Goal: Task Accomplishment & Management: Manage account settings

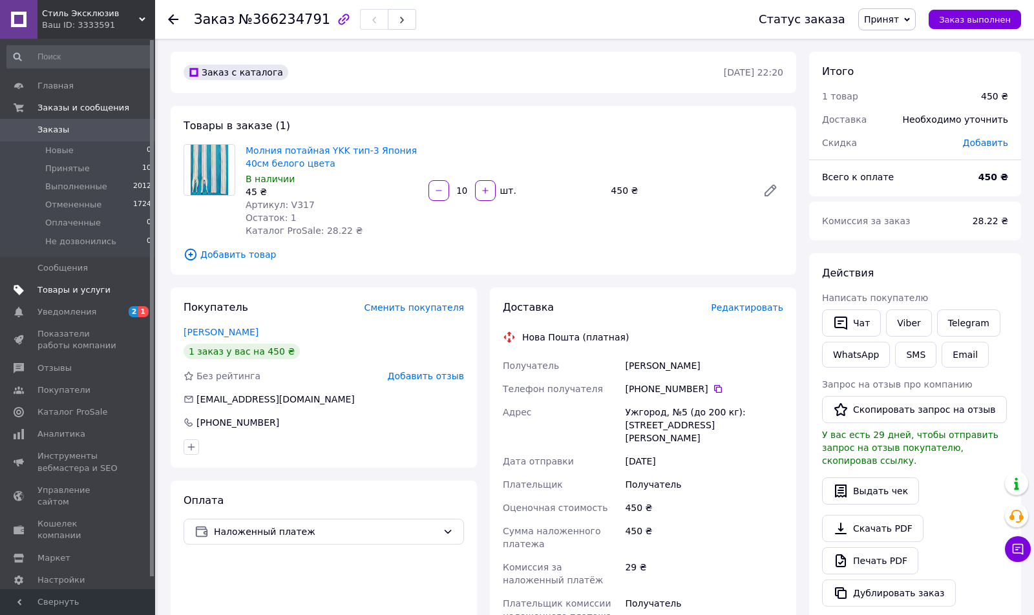
click at [72, 295] on span "Товары и услуги" at bounding box center [73, 290] width 73 height 12
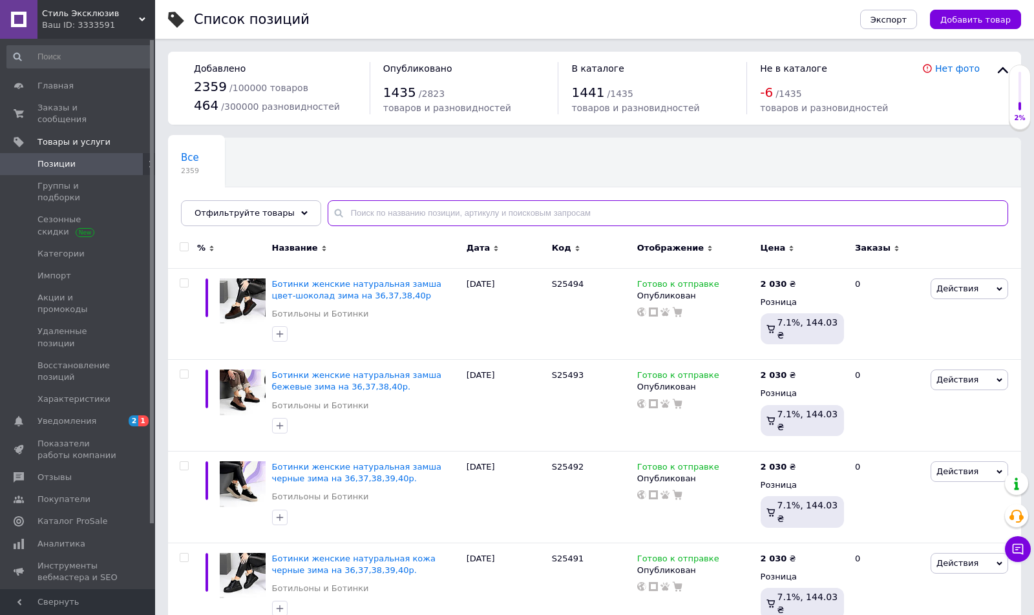
click at [376, 212] on input "text" at bounding box center [668, 213] width 681 height 26
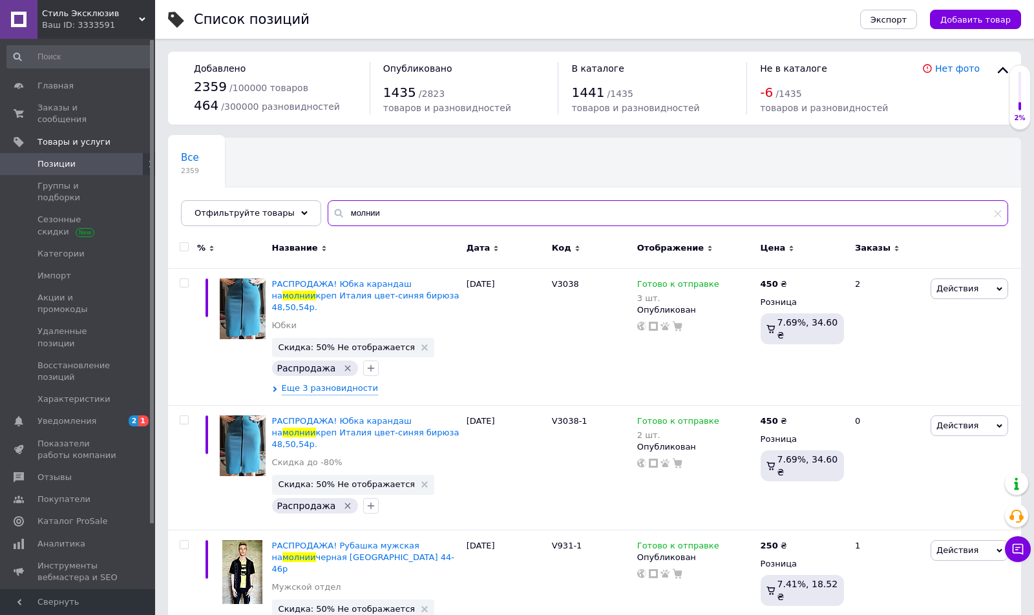
drag, startPoint x: 358, startPoint y: 214, endPoint x: 374, endPoint y: 217, distance: 16.5
click at [374, 217] on input "молнии" at bounding box center [668, 213] width 681 height 26
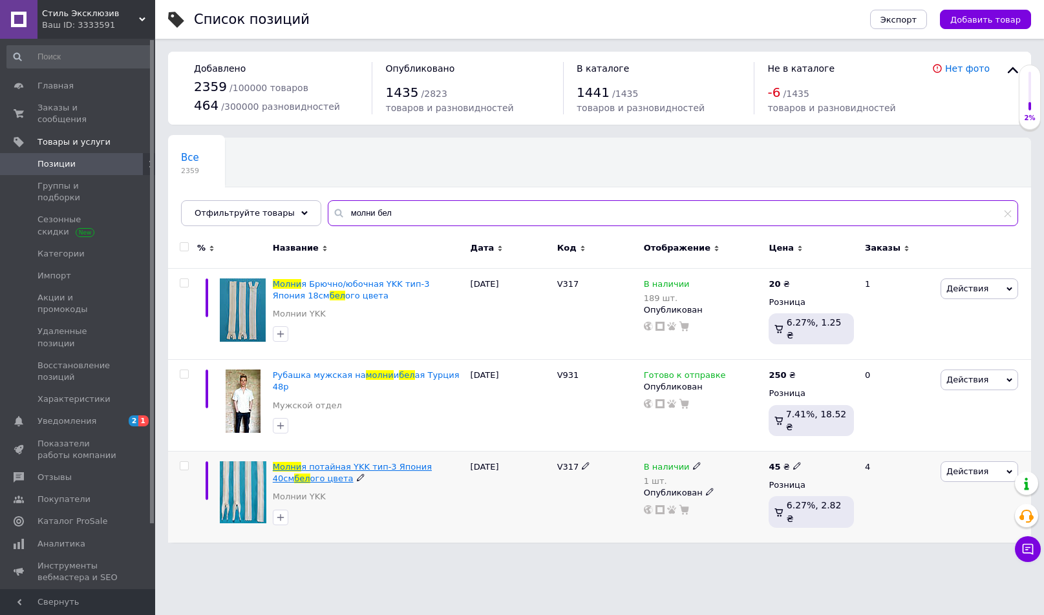
type input "молни бел"
click at [363, 462] on span "я потайная YKK тип-3 Япония 40см" at bounding box center [352, 472] width 159 height 21
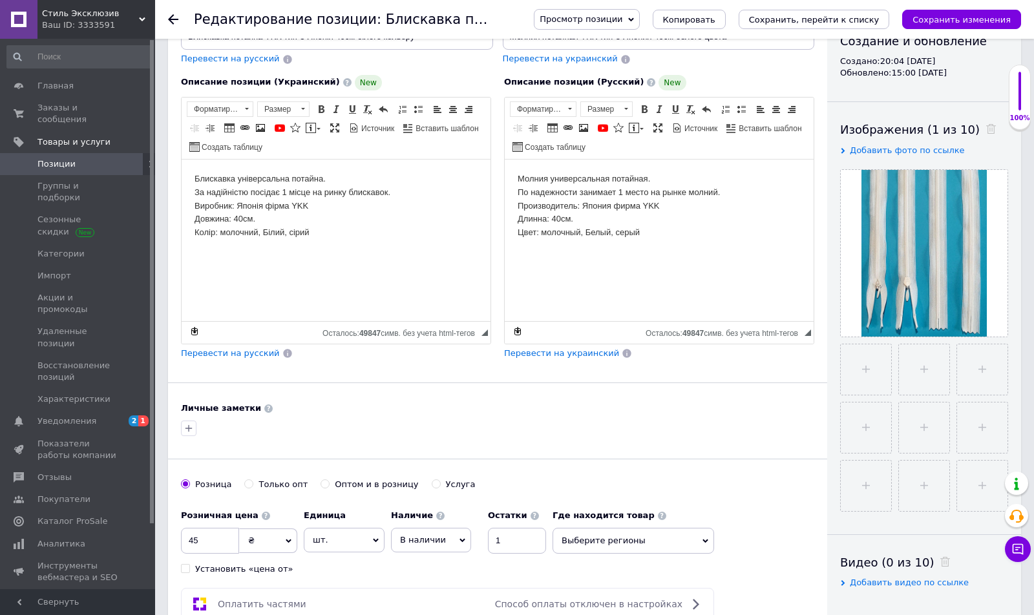
scroll to position [194, 0]
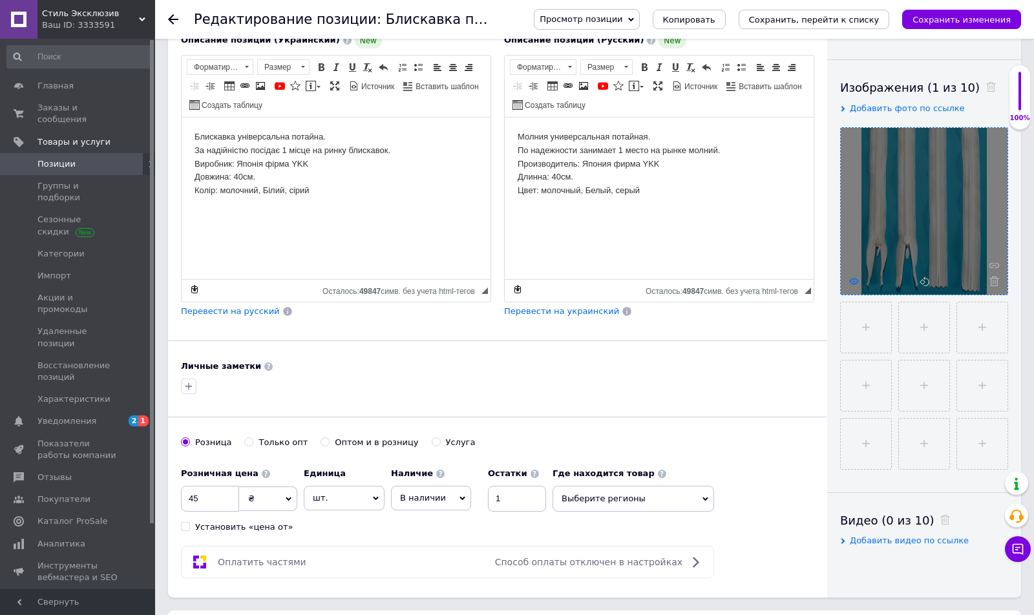
click at [851, 283] on use at bounding box center [855, 281] width 10 height 6
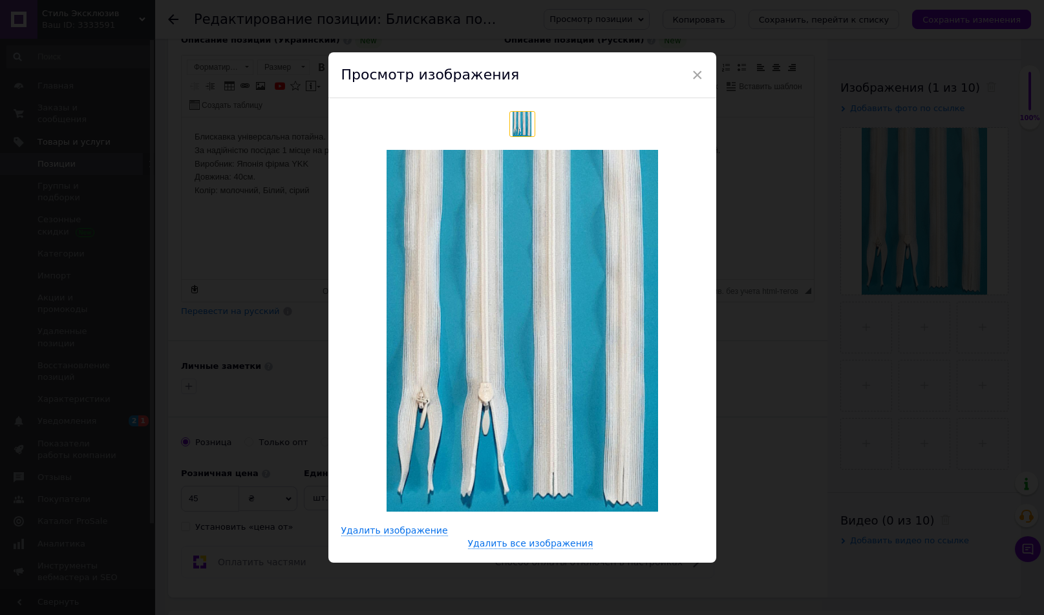
click at [787, 328] on div "× Просмотр изображения Удалить изображение Удалить все изображения" at bounding box center [522, 307] width 1044 height 615
